Goal: Task Accomplishment & Management: Complete application form

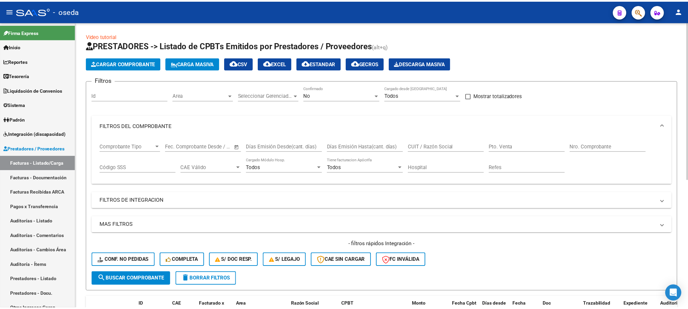
scroll to position [232, 0]
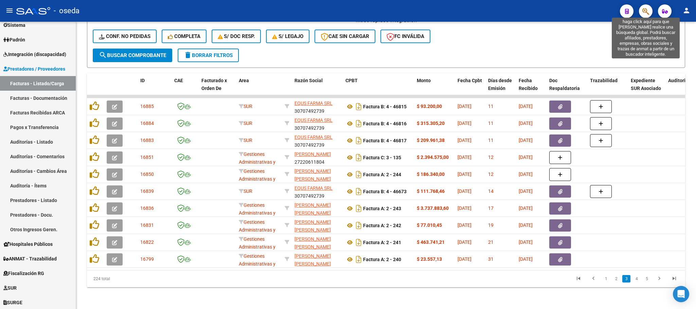
click at [647, 13] on icon "button" at bounding box center [645, 11] width 7 height 8
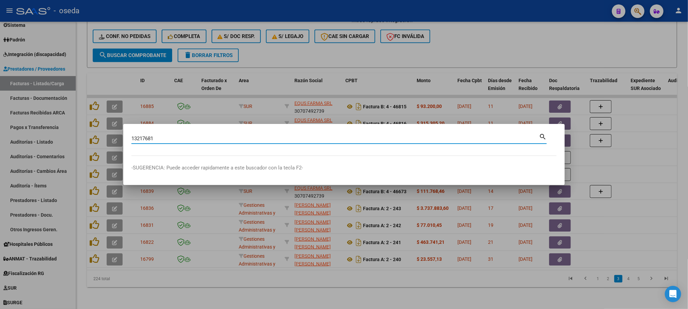
type input "13217681"
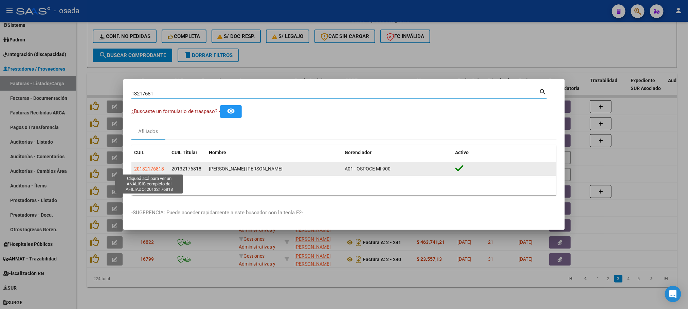
click at [150, 170] on span "20132176818" at bounding box center [149, 168] width 30 height 5
type textarea "20132176818"
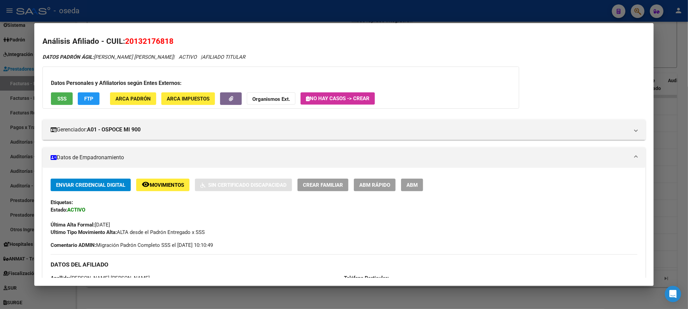
scroll to position [0, 0]
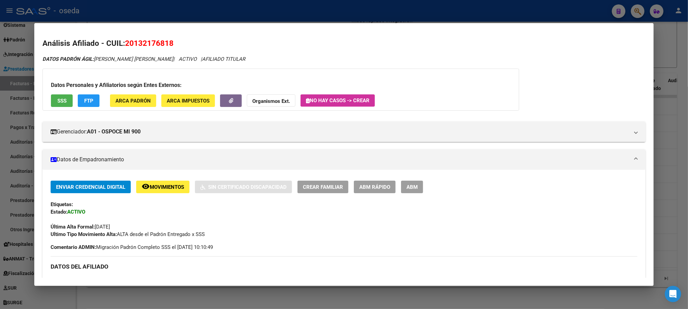
drag, startPoint x: 39, startPoint y: 45, endPoint x: 281, endPoint y: 49, distance: 241.5
drag, startPoint x: 41, startPoint y: 44, endPoint x: 253, endPoint y: 45, distance: 211.9
click at [253, 45] on h2 "Análisis Afiliado - CUIL: 20132176818" at bounding box center [343, 44] width 603 height 12
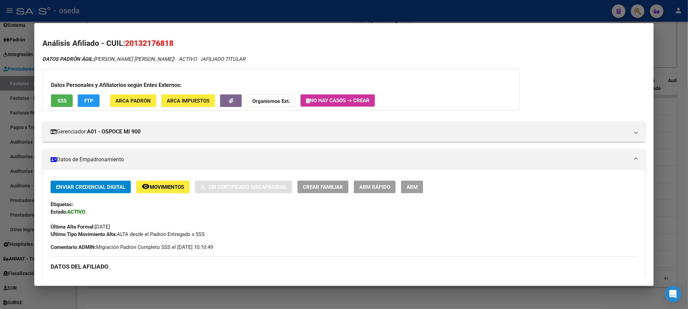
click at [253, 45] on h2 "Análisis Afiliado - CUIL: 20132176818" at bounding box center [343, 44] width 603 height 12
drag, startPoint x: 39, startPoint y: 38, endPoint x: 247, endPoint y: 42, distance: 208.2
click at [247, 42] on h2 "Análisis Afiliado - CUIL: 20132176818" at bounding box center [343, 44] width 603 height 12
click at [175, 36] on mat-dialog-content "Análisis Afiliado - CUIL: 20132176818 DATOS PADRÓN ÁGIL: [PERSON_NAME] [PERSON_…" at bounding box center [343, 154] width 619 height 247
drag, startPoint x: 39, startPoint y: 43, endPoint x: 183, endPoint y: 54, distance: 144.1
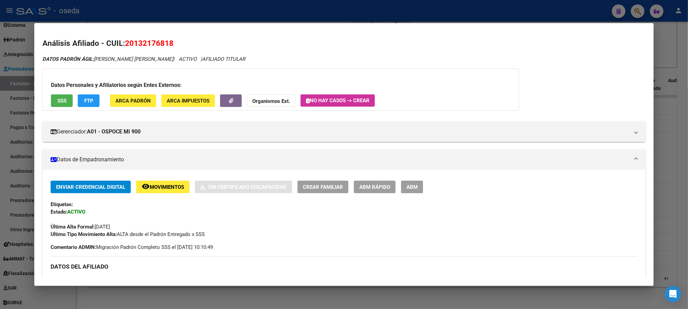
click at [195, 45] on h2 "Análisis Afiliado - CUIL: 20132176818" at bounding box center [343, 44] width 603 height 12
drag, startPoint x: 39, startPoint y: 40, endPoint x: 254, endPoint y: 40, distance: 215.0
click at [254, 40] on h2 "Análisis Afiliado - CUIL: 20132176818" at bounding box center [343, 44] width 603 height 12
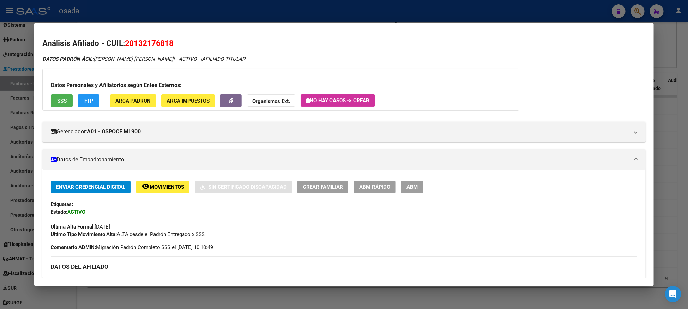
click at [192, 40] on h2 "Análisis Afiliado - CUIL: 20132176818" at bounding box center [343, 44] width 603 height 12
drag, startPoint x: 41, startPoint y: 43, endPoint x: 233, endPoint y: 46, distance: 192.6
click at [233, 46] on h2 "Análisis Afiliado - CUIL: 20132176818" at bounding box center [343, 44] width 603 height 12
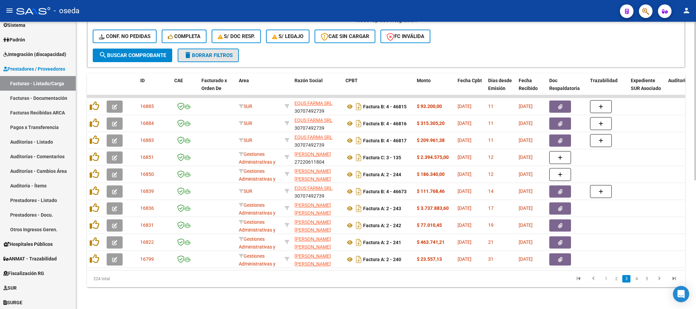
click at [203, 52] on span "delete Borrar Filtros" at bounding box center [208, 55] width 49 height 6
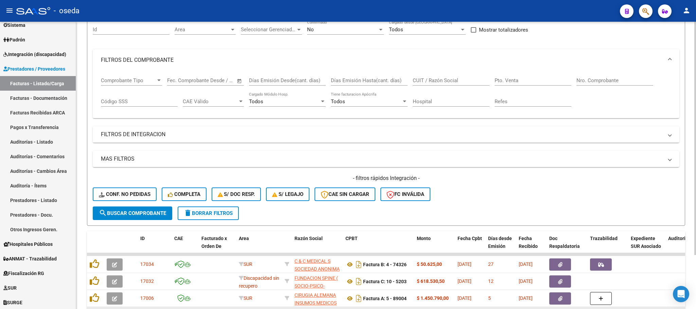
scroll to position [232, 0]
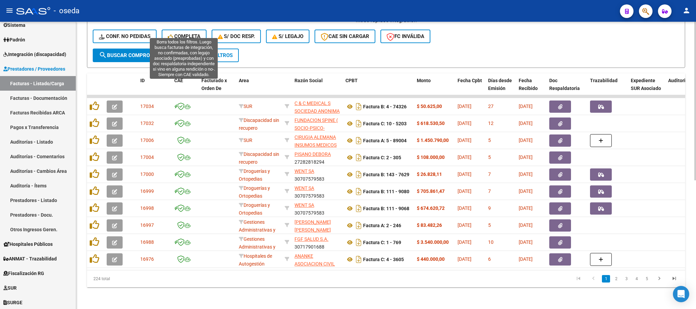
click at [193, 33] on button "Completa" at bounding box center [184, 37] width 45 height 14
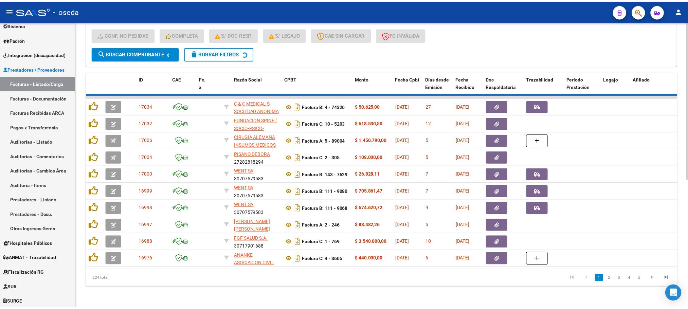
scroll to position [80, 0]
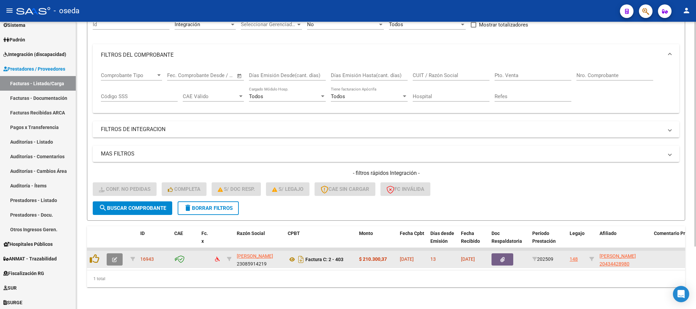
click at [110, 253] on button "button" at bounding box center [115, 259] width 16 height 12
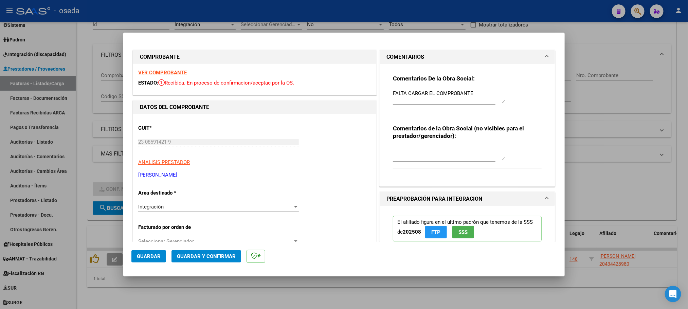
click at [165, 71] on strong "VER COMPROBANTE" at bounding box center [162, 73] width 49 height 6
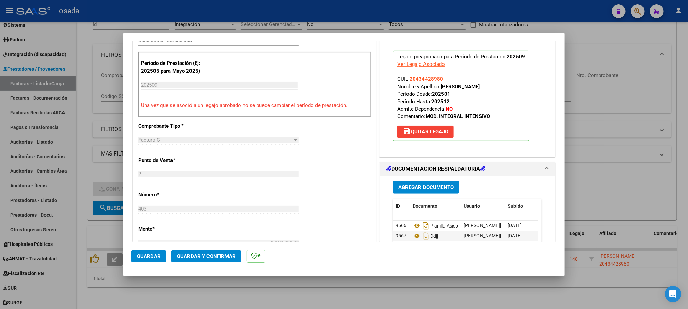
scroll to position [204, 0]
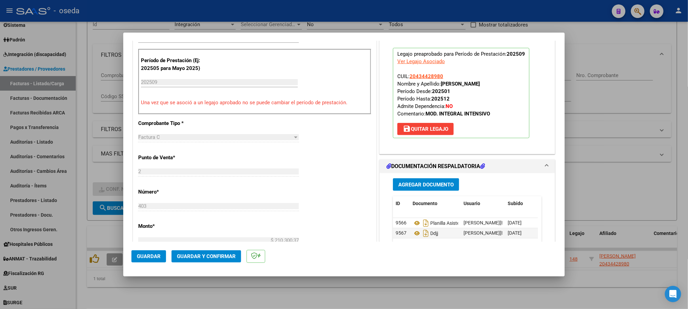
click at [419, 125] on button "save [PERSON_NAME]" at bounding box center [425, 129] width 56 height 12
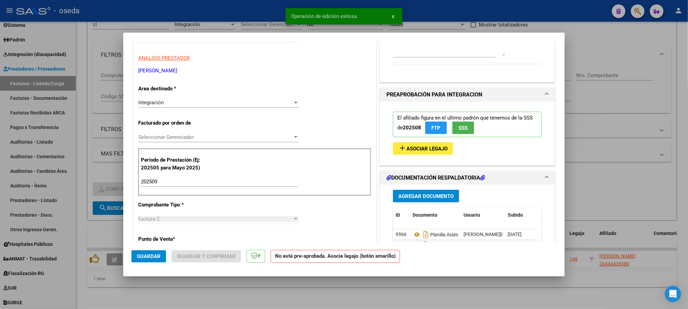
scroll to position [0, 0]
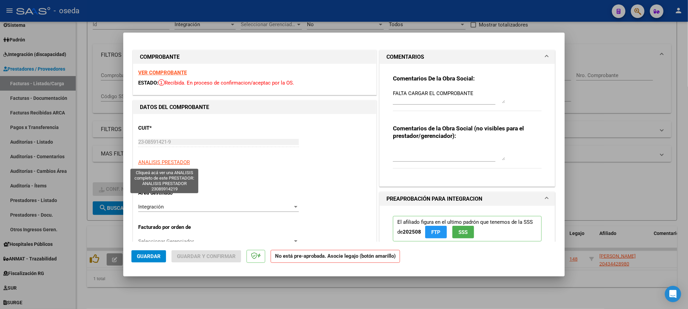
click at [172, 162] on span "ANALISIS PRESTADOR" at bounding box center [164, 162] width 52 height 6
type textarea "23085914219"
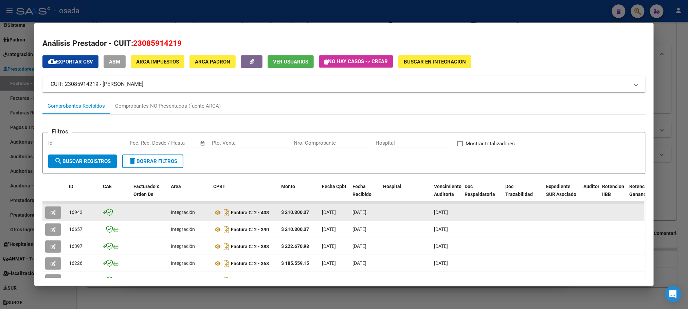
click at [51, 214] on icon "button" at bounding box center [53, 212] width 5 height 5
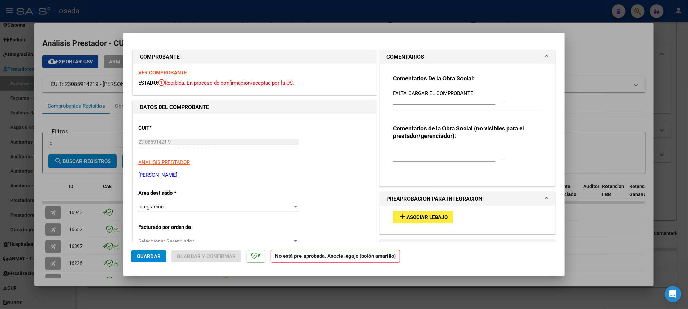
click at [162, 71] on strong "VER COMPROBANTE" at bounding box center [162, 73] width 49 height 6
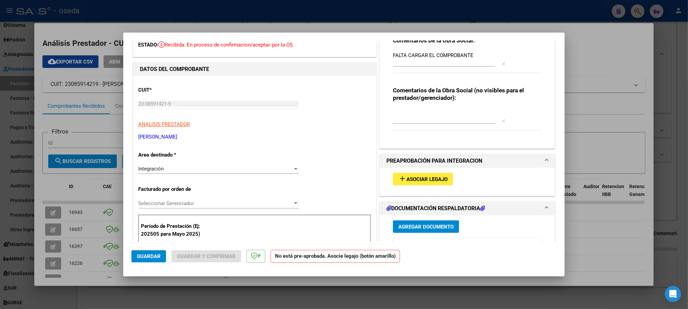
scroll to position [102, 0]
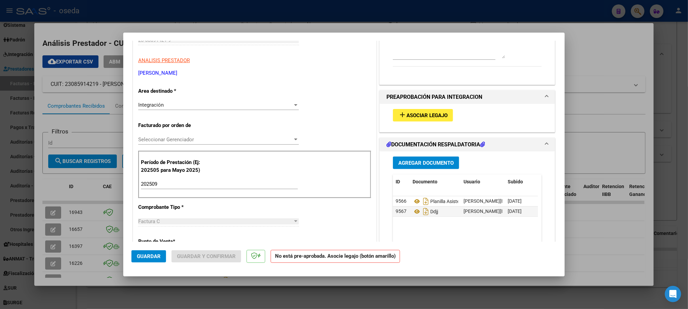
type input "$ 0,00"
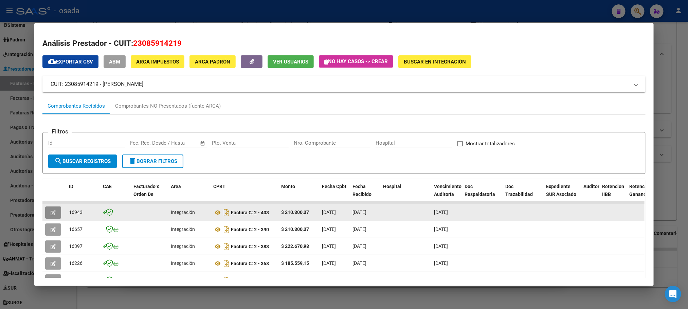
click at [51, 210] on icon "button" at bounding box center [53, 212] width 5 height 5
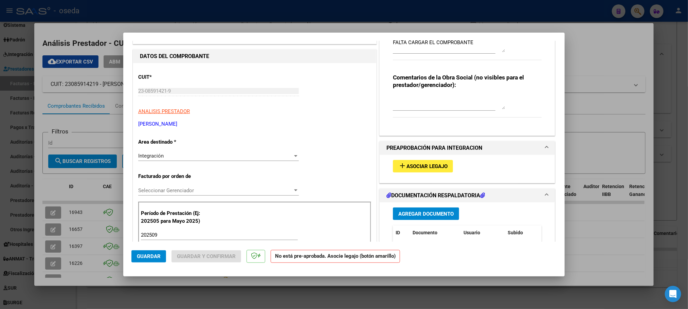
scroll to position [102, 0]
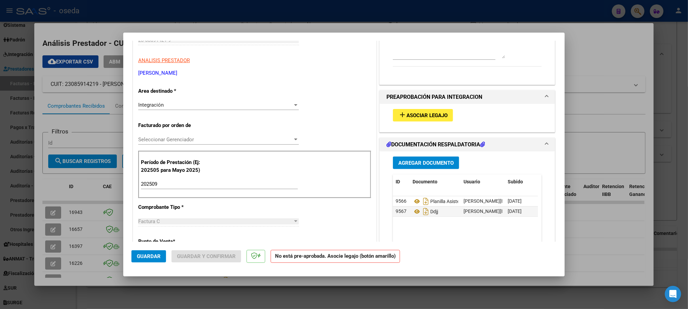
click at [408, 113] on span "Asociar Legajo" at bounding box center [427, 115] width 41 height 6
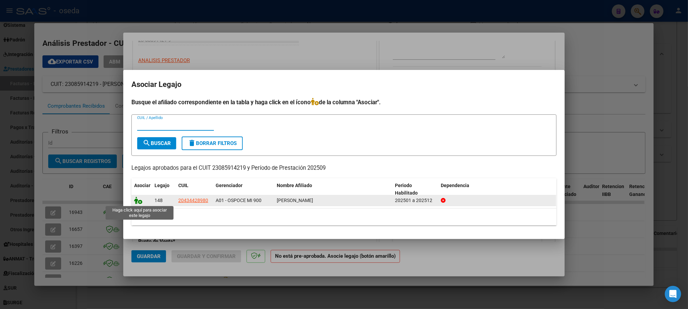
click at [136, 200] on icon at bounding box center [138, 200] width 8 height 7
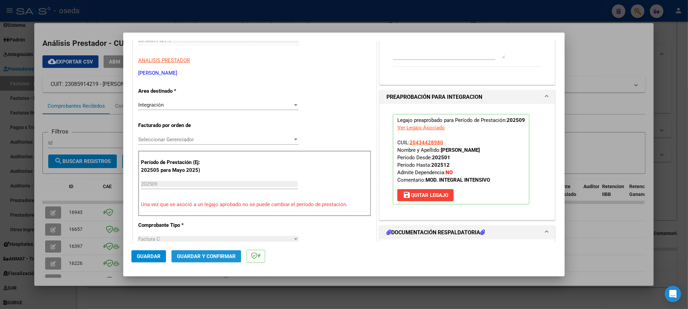
click at [187, 255] on span "Guardar y Confirmar" at bounding box center [206, 256] width 59 height 6
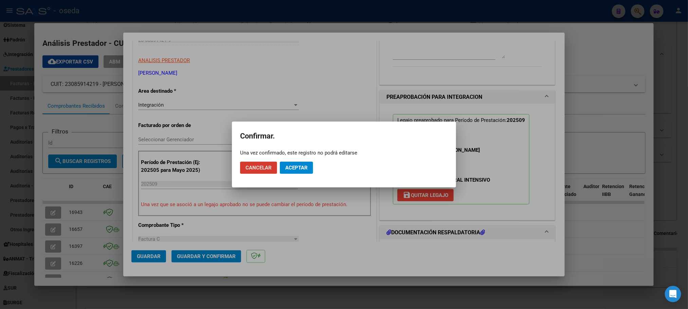
click at [302, 169] on span "Aceptar" at bounding box center [296, 168] width 22 height 6
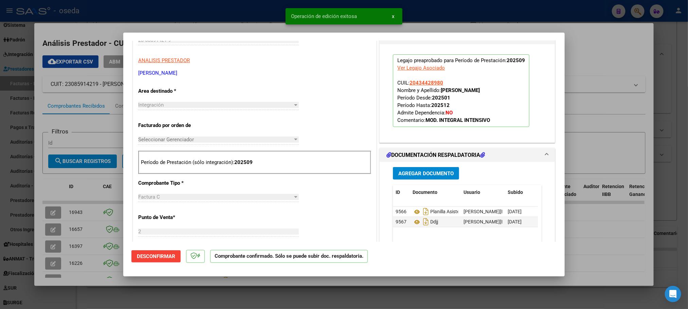
type input "$ 0,00"
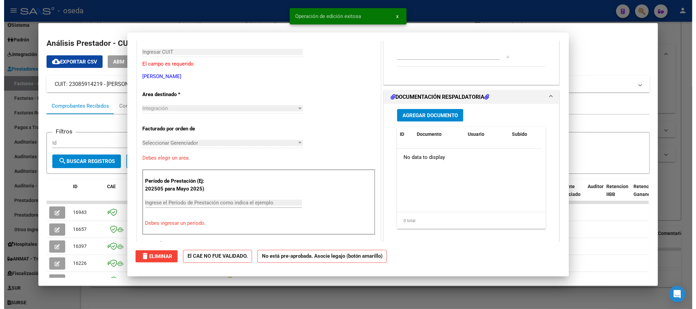
scroll to position [0, 0]
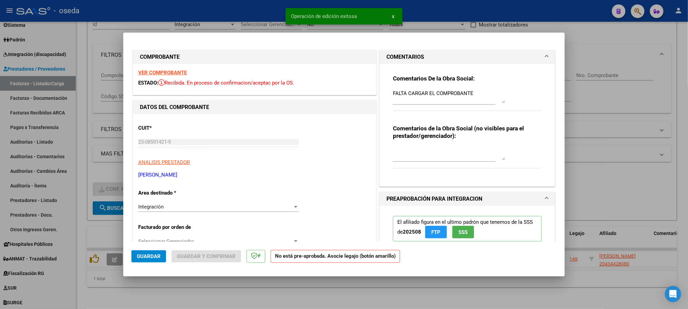
type input "$ 0,00"
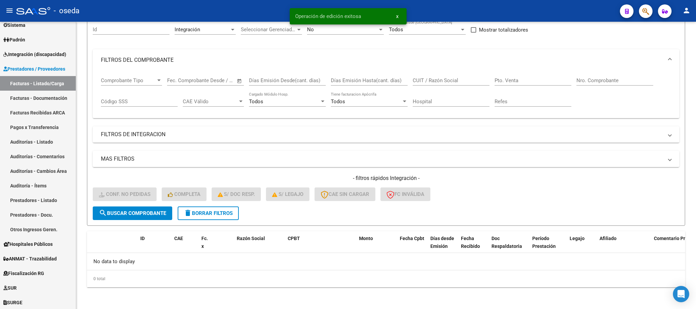
scroll to position [67, 0]
click at [209, 212] on span "delete Borrar Filtros" at bounding box center [208, 213] width 49 height 6
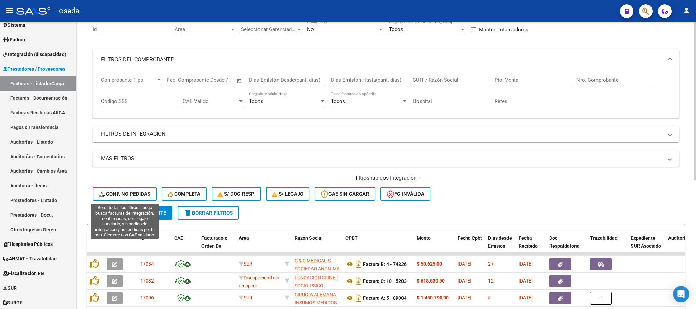
click at [142, 197] on span "Conf. no pedidas" at bounding box center [125, 194] width 52 height 6
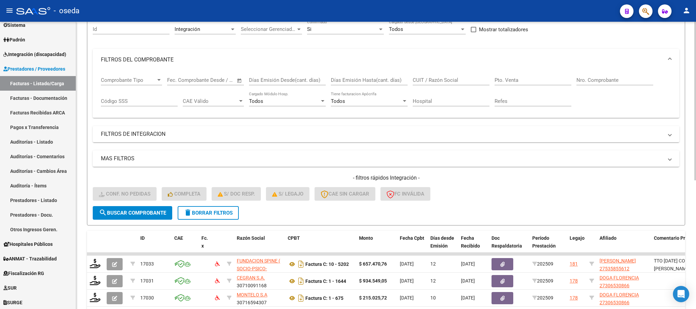
click at [437, 78] on input "CUIT / Razón Social" at bounding box center [451, 80] width 77 height 6
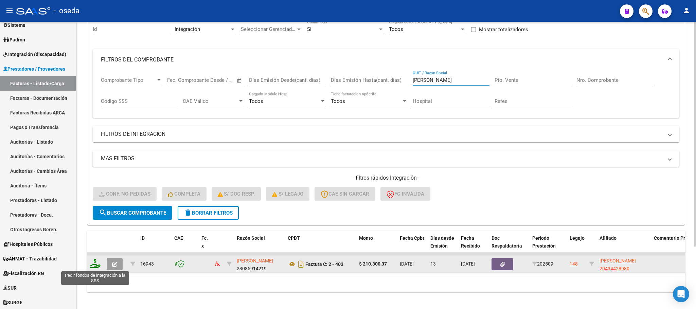
type input "[PERSON_NAME]"
click at [95, 264] on icon at bounding box center [95, 264] width 11 height 10
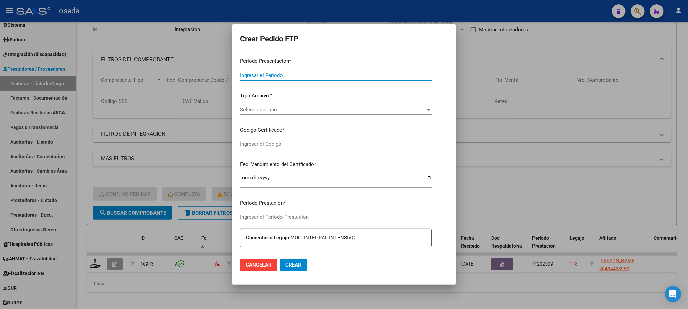
type input "202509"
type input "$ 210.300,37"
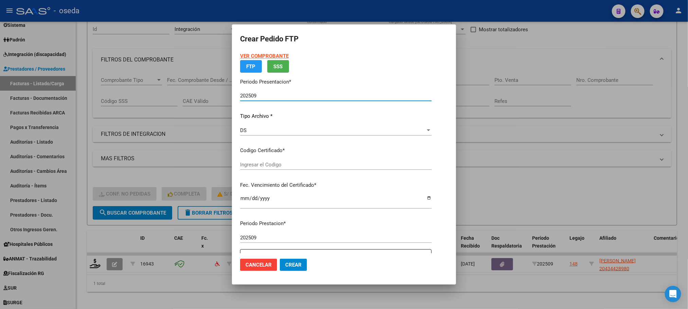
type input "ARG02000434428982022051020320510CBA536"
type input "[DATE]"
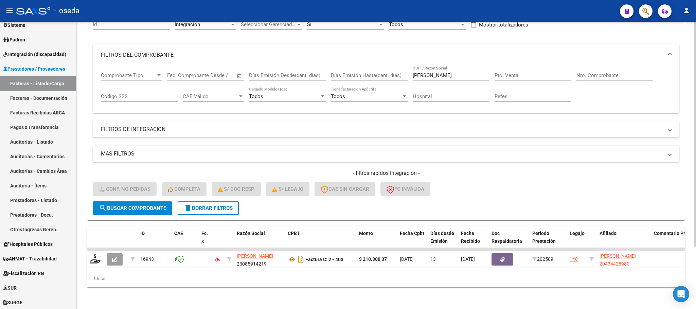
scroll to position [79, 0]
click at [200, 205] on span "delete Borrar Filtros" at bounding box center [208, 208] width 49 height 6
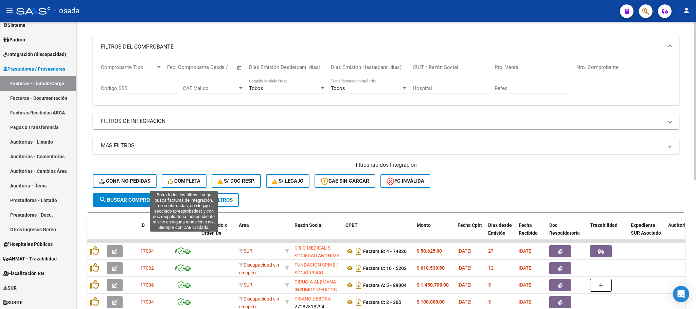
click at [192, 181] on span "Completa" at bounding box center [184, 181] width 33 height 6
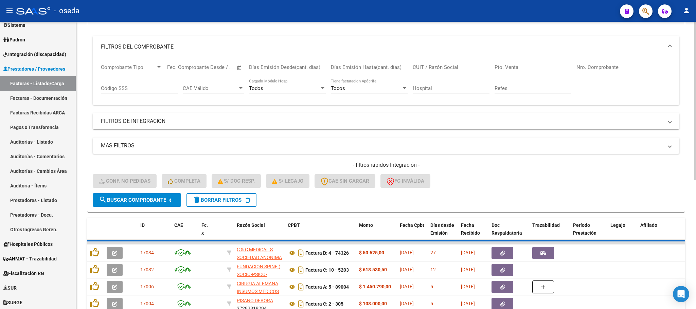
scroll to position [67, 0]
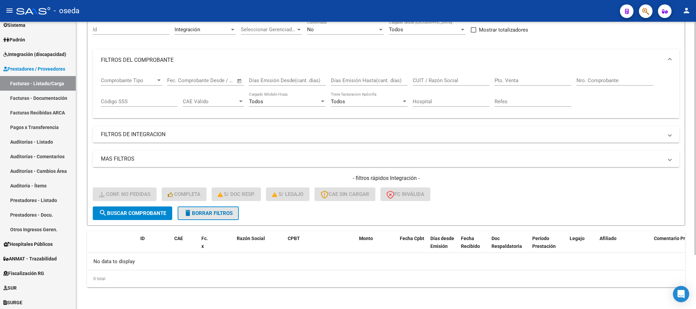
click at [214, 216] on span "delete Borrar Filtros" at bounding box center [208, 213] width 49 height 6
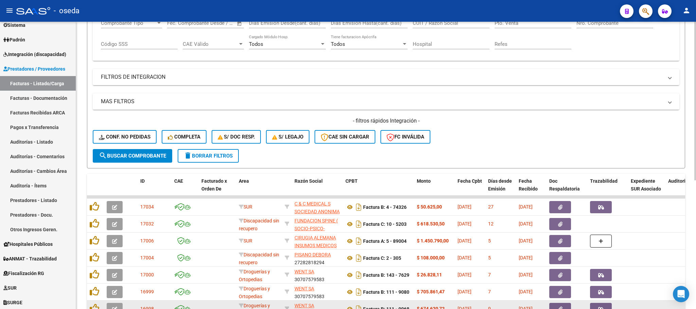
scroll to position [219, 0]
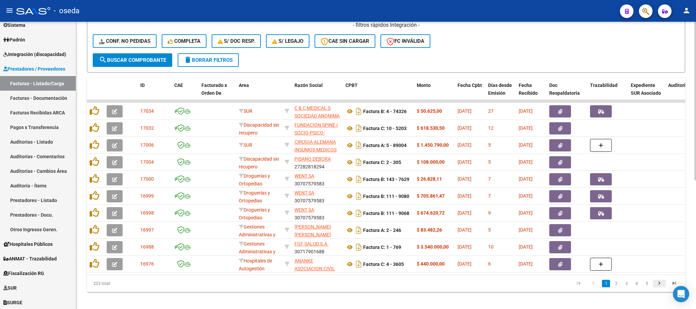
click at [658, 288] on icon "go to next page" at bounding box center [659, 284] width 9 height 8
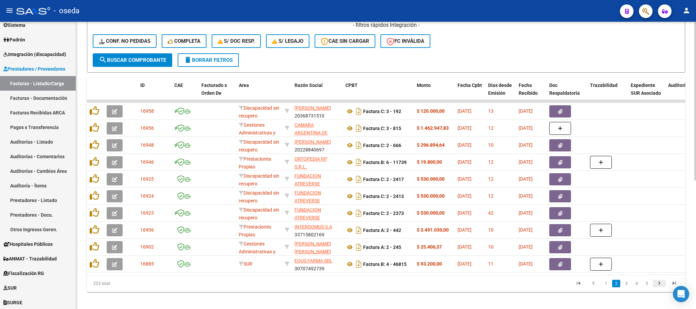
click at [658, 288] on icon "go to next page" at bounding box center [659, 284] width 9 height 8
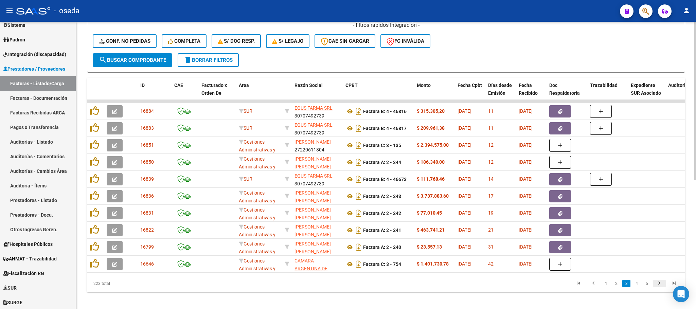
click at [658, 288] on icon "go to next page" at bounding box center [659, 284] width 9 height 8
